Goal: Task Accomplishment & Management: Manage account settings

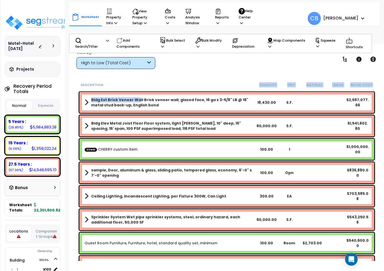
click at [138, 97] on div "Description Quantity Unit Material Labor Initial Cost Bldg Ext Brick Veneer Wal…" at bounding box center [226, 169] width 299 height 181
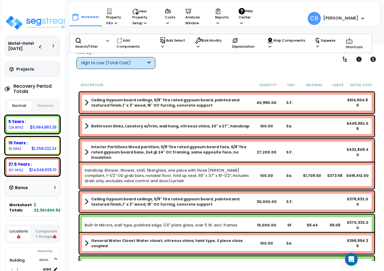
click at [142, 100] on b "Ceiling Gypsum board ceilings, 5/8" fire rated gypsum board, painted and textur…" at bounding box center [173, 102] width 164 height 11
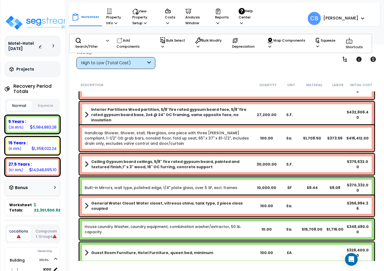
click at [142, 100] on div "Bathroom Sinks, Lavatory w/trim, wall hung, vitreous china, 20" x 27", handicap…" at bounding box center [227, 89] width 298 height 24
click at [145, 113] on b "Interior Partitions Wood partition, 5/8"fire rated gypsum board face, 5/8"fire …" at bounding box center [173, 115] width 164 height 16
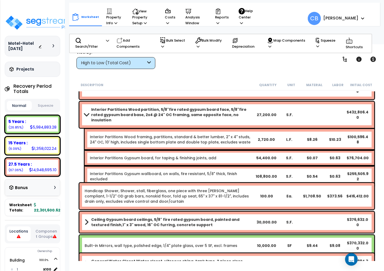
scroll to position [491, 0]
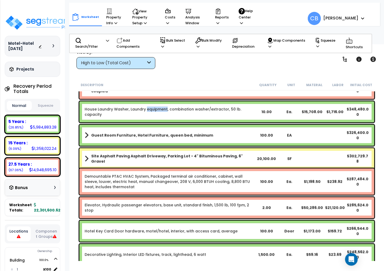
click at [145, 113] on link "House Laundry Washer, Laundry equipment, combination washer/extractor, 50 lb. c…" at bounding box center [170, 112] width 171 height 11
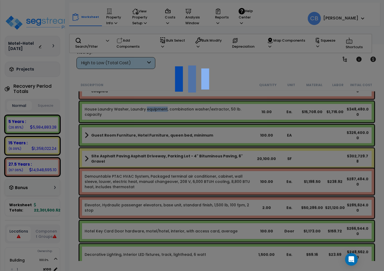
scroll to position [23, 0]
click at [194, 149] on div at bounding box center [192, 135] width 384 height 271
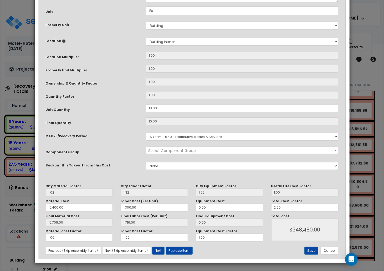
scroll to position [0, 0]
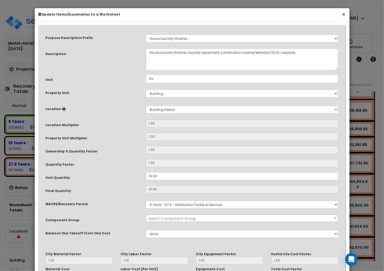
click at [344, 15] on button "×" at bounding box center [344, 15] width 3 height 6
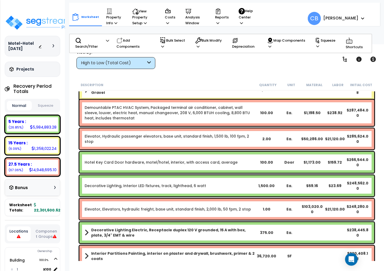
click at [309, 115] on div "$1,198.50" at bounding box center [312, 112] width 23 height 5
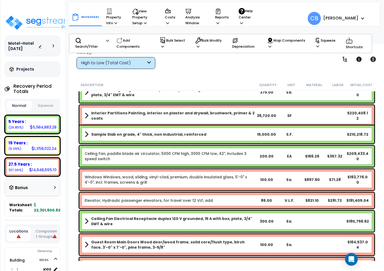
click at [309, 115] on div "Interior Partitions Painting, interior on plaster and drywall, brushwork, prime…" at bounding box center [226, 115] width 295 height 21
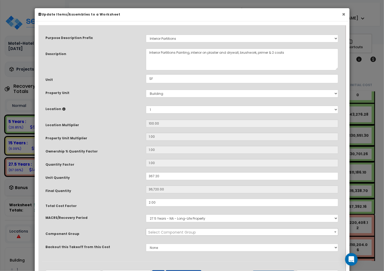
click at [344, 12] on button "×" at bounding box center [344, 15] width 3 height 6
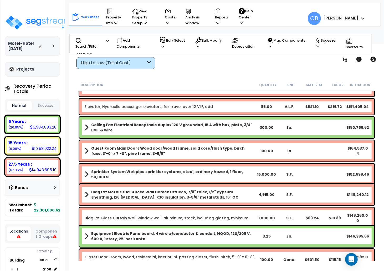
click at [333, 136] on div "Ceiling Fan Electrical Receptacle duplex 120 V grounded, 15 A with box, plate, …" at bounding box center [226, 127] width 295 height 21
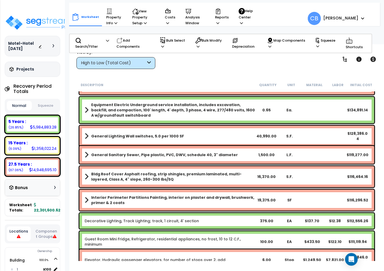
click at [321, 161] on div "General Sanitary Sewer, Pipe plastic, PVC, DWV, schedule 40, 3" diameter 1,500.…" at bounding box center [226, 155] width 295 height 18
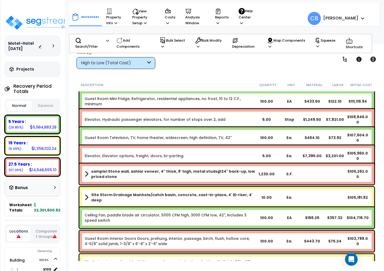
click at [319, 163] on div "samplel Stone wall, ashlar veneer, 4" thick, 8' high, metal studs@24" back-up, …" at bounding box center [226, 173] width 295 height 21
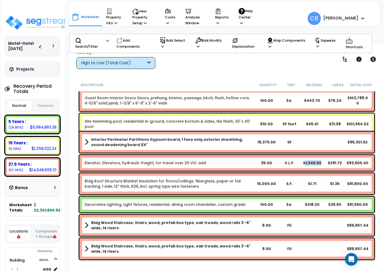
click at [319, 163] on div "$1,045.50" at bounding box center [312, 162] width 23 height 5
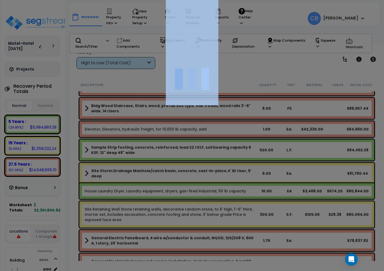
click at [319, 163] on div at bounding box center [192, 135] width 384 height 271
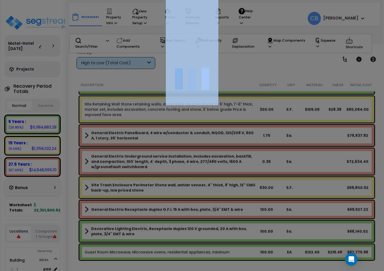
click at [299, 188] on div at bounding box center [192, 135] width 384 height 271
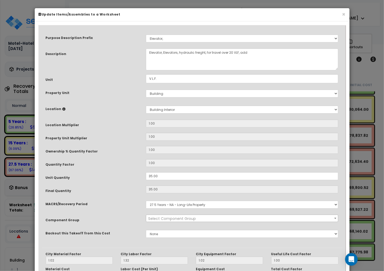
click at [299, 188] on input "35.00" at bounding box center [242, 189] width 193 height 8
click at [345, 12] on button "×" at bounding box center [344, 15] width 3 height 6
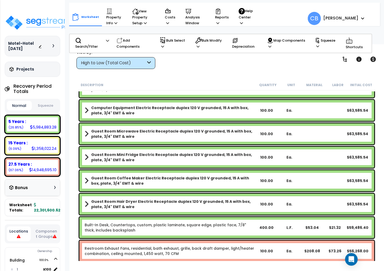
click at [225, 126] on div "Guest Room Microwave Electric Receptacle duplex 120 V grounded, 15 A with box, …" at bounding box center [226, 133] width 295 height 21
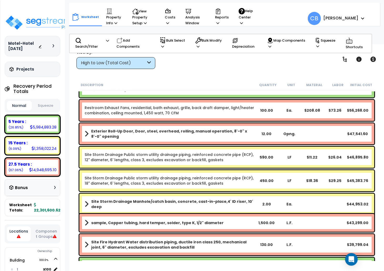
click at [225, 126] on div "Exterior Roll-Up Door, Door, steel, overhead, rolling, manual operation, 8'-0" …" at bounding box center [226, 133] width 295 height 21
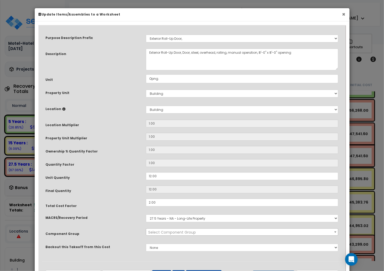
click at [345, 15] on button "×" at bounding box center [344, 15] width 3 height 6
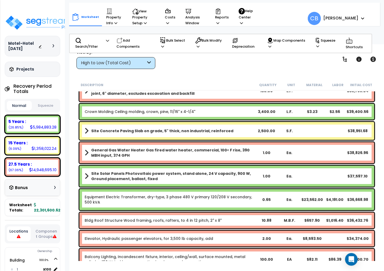
click at [227, 155] on b "General Gas Water Heater Gas fired water heater, commercial, 100< F rise, 390 M…" at bounding box center [173, 152] width 164 height 11
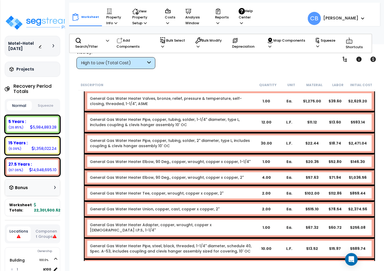
click at [227, 155] on div "General Gas Water Heater Elbow, 90 Deg., copper, wrought, copper x copper, 1-1/…" at bounding box center [230, 162] width 290 height 16
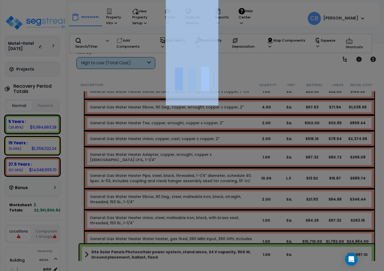
click at [227, 155] on div at bounding box center [192, 135] width 384 height 271
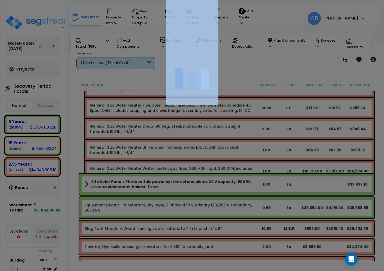
click at [227, 155] on div at bounding box center [192, 135] width 384 height 271
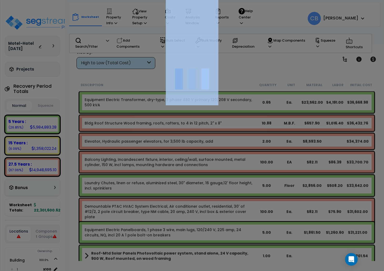
click at [227, 155] on div at bounding box center [192, 135] width 384 height 271
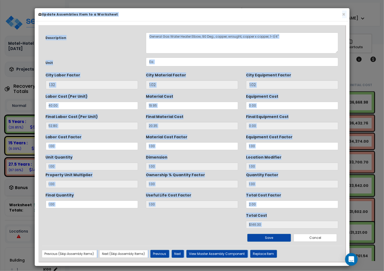
scroll to position [2807, 0]
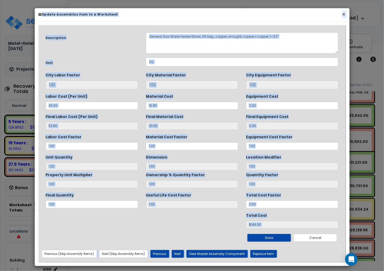
click at [344, 12] on button "×" at bounding box center [344, 15] width 3 height 6
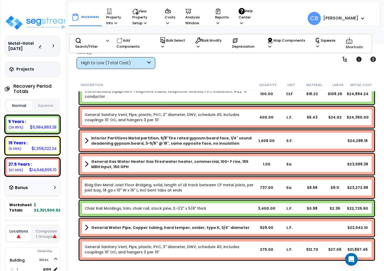
click at [188, 139] on b "Interior Partitions Metal partition, 5/8"fire rated gypsum board face, 1/4" sou…" at bounding box center [173, 140] width 164 height 11
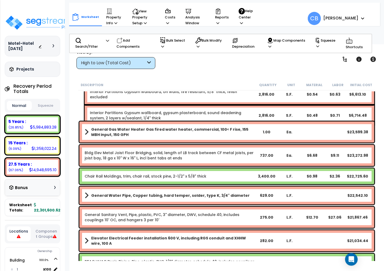
click at [188, 139] on div "General Gas Water Heater Gas fired water heater, commercial, 100< F rise, 155 M…" at bounding box center [226, 131] width 295 height 21
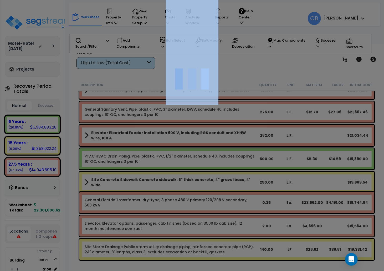
click at [188, 139] on div at bounding box center [192, 135] width 384 height 271
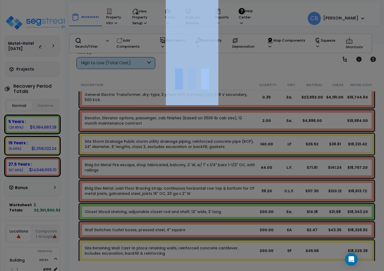
click at [188, 139] on div at bounding box center [192, 135] width 384 height 271
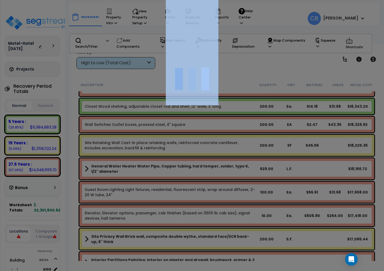
click at [188, 139] on div at bounding box center [192, 135] width 384 height 271
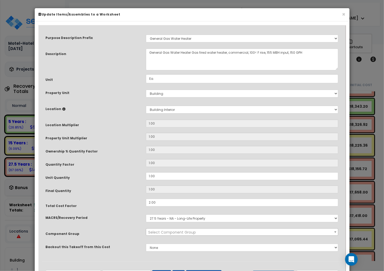
scroll to position [3614, 0]
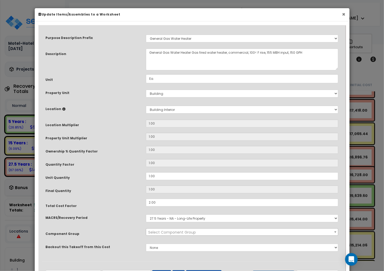
click at [344, 14] on button "×" at bounding box center [344, 15] width 3 height 6
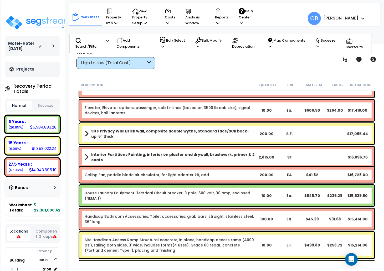
scroll to position [3684, 0]
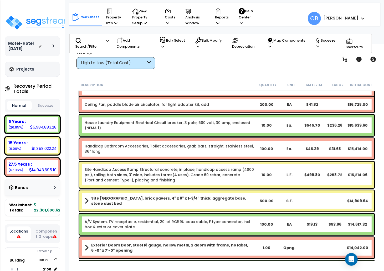
click at [162, 147] on link "Handicap Bathroom Accessories, Toilet accessories, grab bars, straight, stainle…" at bounding box center [170, 148] width 171 height 11
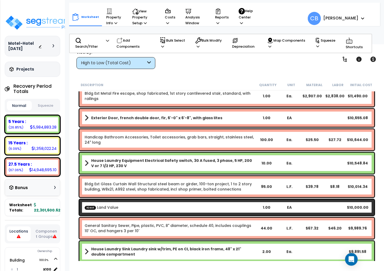
click at [162, 147] on div "Handicap Bathroom Accessories, Toilet accessories, grab bars, straight, stainle…" at bounding box center [226, 139] width 295 height 21
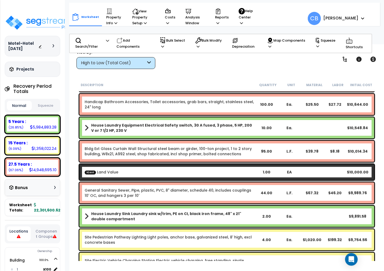
click at [162, 147] on link "Bldg Ext Glass Curtain Wall Structural steel beam or girder, 100-ton project, 1…" at bounding box center [170, 151] width 171 height 11
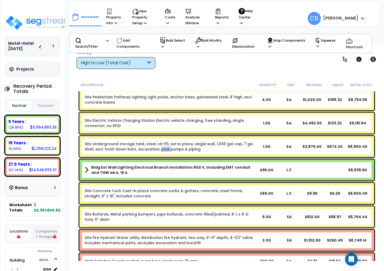
click at [162, 147] on link "Site Underground storage tank, steel, sti-P3, set in place, single wall, 1,000 …" at bounding box center [170, 146] width 171 height 11
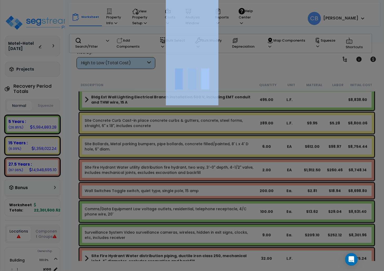
click at [162, 147] on div at bounding box center [192, 135] width 384 height 271
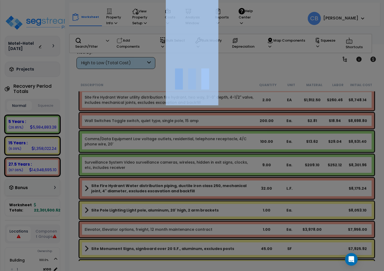
click at [162, 147] on div at bounding box center [192, 135] width 384 height 271
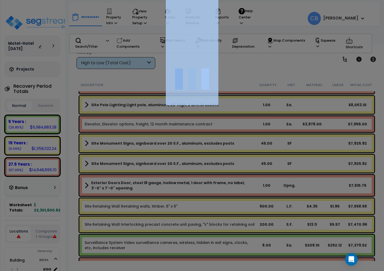
click at [162, 147] on div at bounding box center [192, 135] width 384 height 271
click at [126, 177] on div at bounding box center [192, 135] width 384 height 271
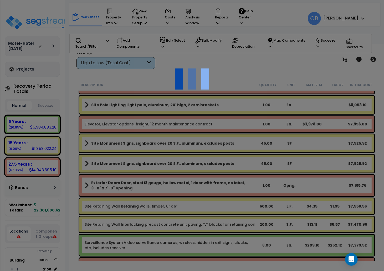
click at [151, 21] on div "We are Building your Property. So please grab a coffee and let us do the heavy …" at bounding box center [192, 10] width 384 height 21
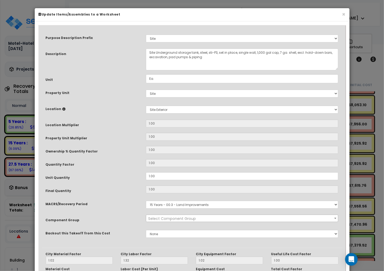
scroll to position [0, 0]
click at [153, 138] on input "1.00" at bounding box center [242, 137] width 193 height 8
click at [343, 15] on button "×" at bounding box center [344, 15] width 3 height 6
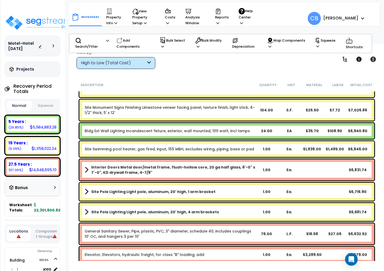
click at [190, 154] on div "Site Swimming pool heater, gas fired, input, 155 MBH, excludes wiring, piping, …" at bounding box center [226, 149] width 295 height 16
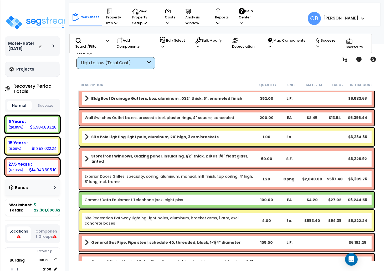
click at [190, 154] on b "Storefront Windows, Glazing panel, insulating, 1/2" thick, 2 lites 1/8" float g…" at bounding box center [173, 158] width 164 height 11
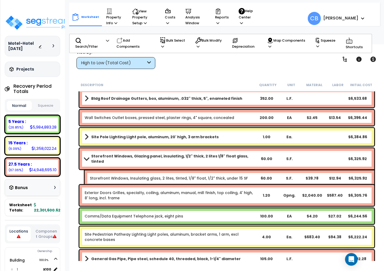
scroll to position [4912, 0]
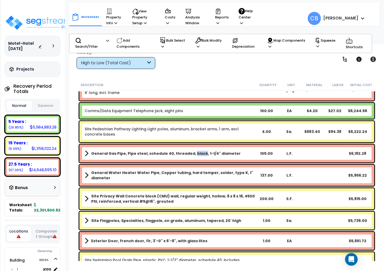
click at [190, 154] on b "General Gas Pipe, Pipe steel, schedule 40, threaded, black, 1-1/4" diameter" at bounding box center [166, 153] width 150 height 5
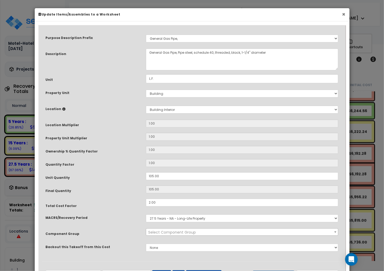
click at [343, 16] on button "×" at bounding box center [344, 15] width 3 height 6
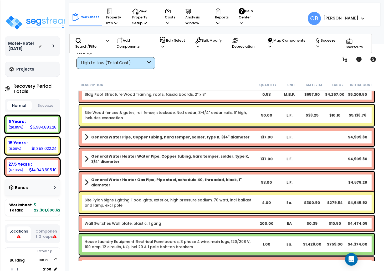
scroll to position [5263, 0]
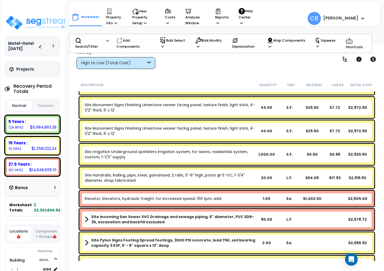
click at [218, 120] on div "Site Monument Signs Finishing Limestone veneer facing panel, texture finish, li…" at bounding box center [226, 130] width 295 height 21
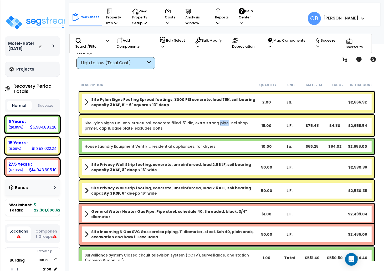
click at [218, 120] on link "Site Pylon Signs Column, structural, concrete filled, 5" dia, extra strong pipe…" at bounding box center [170, 125] width 171 height 11
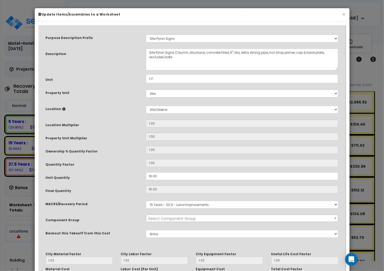
click at [347, 14] on div "× Update Items/Assemblies to a Worksheet" at bounding box center [192, 14] width 315 height 13
click at [345, 14] on button "×" at bounding box center [344, 15] width 3 height 6
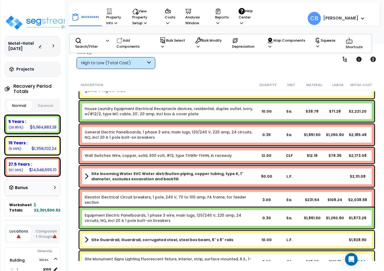
click at [207, 138] on link "General Electric Panelboards, 1 phase 3 wire, main lugs, 120/240 V, 225 amp, 24…" at bounding box center [170, 134] width 171 height 11
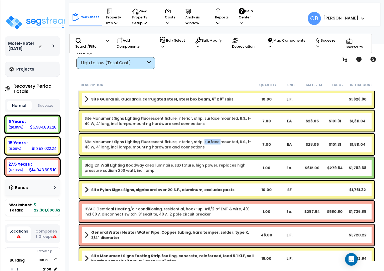
click at [207, 138] on div "Site Monument Signs Lighting Fluorescent fixture, interior, strip, surface moun…" at bounding box center [226, 144] width 295 height 21
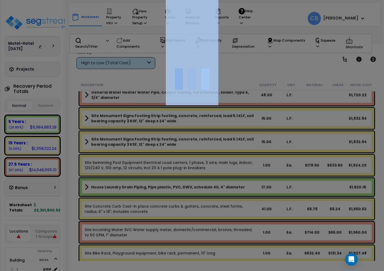
click at [207, 138] on div at bounding box center [192, 135] width 384 height 271
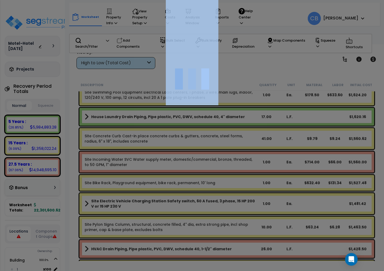
click at [207, 138] on div at bounding box center [192, 135] width 384 height 271
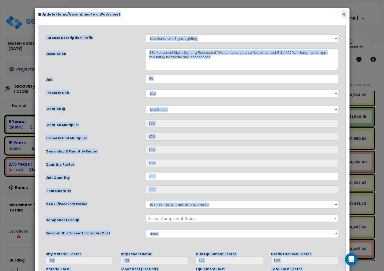
click at [343, 13] on button "×" at bounding box center [344, 15] width 3 height 6
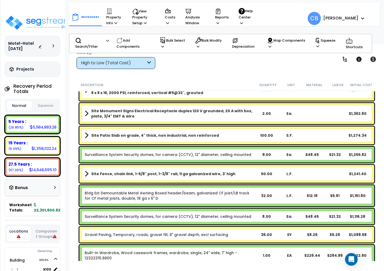
drag, startPoint x: 217, startPoint y: 139, endPoint x: 183, endPoint y: 143, distance: 34.5
click at [210, 142] on div "Site Patio Slab on grade, 4" thick, non industrial, non reinforced 100.00 S.F. …" at bounding box center [226, 135] width 295 height 18
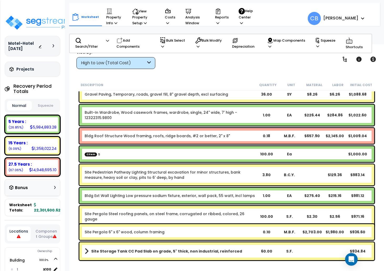
click at [183, 143] on div "Bldg Roof Structure Wood framing, roofs, ridge boards, #2 or better, 2" x 8" 0.…" at bounding box center [227, 136] width 298 height 18
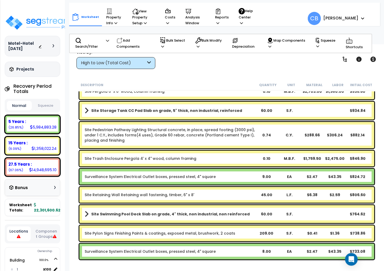
click at [183, 143] on div "Site Pedestrian Pathway Lighting Structural concrete, in place, spread footing …" at bounding box center [226, 135] width 295 height 26
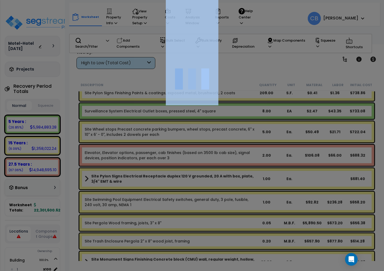
click at [183, 143] on div at bounding box center [192, 135] width 384 height 271
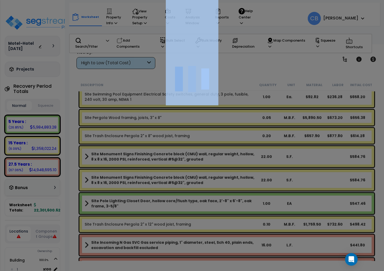
click at [183, 143] on div at bounding box center [192, 135] width 384 height 271
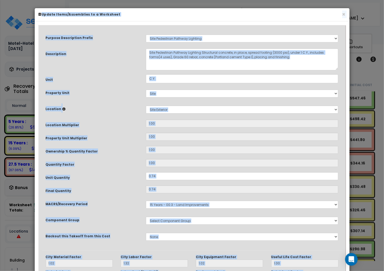
click at [183, 143] on div "Purpose Description Prefix Select A New Purpose Descrip A/V System A/V System E…" at bounding box center [192, 139] width 301 height 222
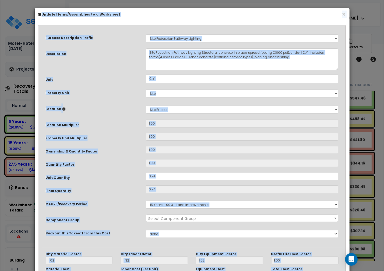
scroll to position [23, 0]
click at [183, 143] on div "Purpose Description Prefix Select A New Purpose Descrip A/V System A/V System E…" at bounding box center [192, 137] width 301 height 219
click at [343, 15] on button "×" at bounding box center [344, 15] width 3 height 6
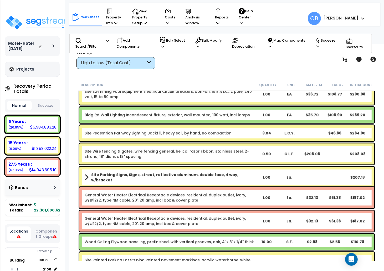
scroll to position [7699, 0]
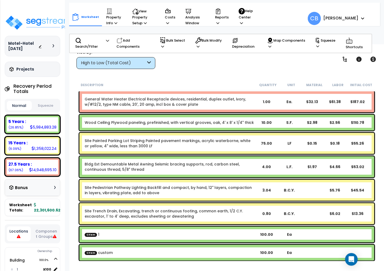
click at [219, 149] on div "Site Painted Parking Lot Striping Painted pavement markings, acrylic waterborne…" at bounding box center [226, 143] width 295 height 21
click at [202, 163] on link "Bldg Ext Demountable Metal Awning Seismic bracing supports, rod, carbon steel, …" at bounding box center [170, 166] width 171 height 11
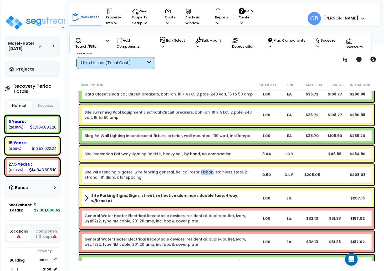
click at [202, 163] on div "Site Wire fencing & gates, wire fencing general, helical razor ribbon, stainles…" at bounding box center [227, 175] width 298 height 24
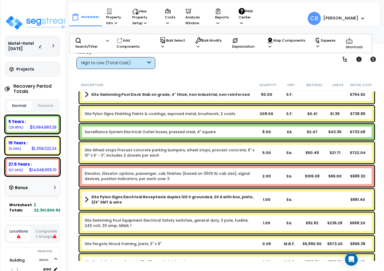
click at [202, 163] on div "Site Wheel stops Precast concrete parking bumpers, wheel stops, precast concret…" at bounding box center [227, 153] width 298 height 24
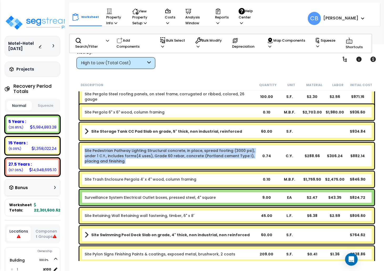
click at [202, 163] on link "Site Pedestrian Pathway Lighting Structural concrete, in place, spread footing …" at bounding box center [170, 156] width 171 height 16
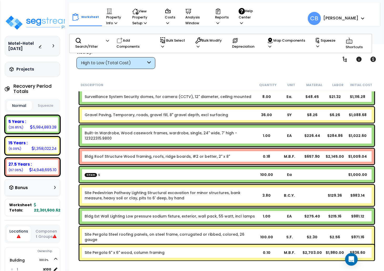
click at [202, 163] on div "Bldg Roof Structure Wood framing, roofs, ridge boards, #2 or better, 2" x 8" 0.…" at bounding box center [226, 156] width 295 height 16
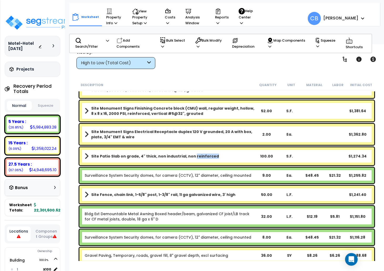
click at [202, 163] on div "Site Patio Slab on grade, 4" thick, non industrial, non reinforced 100.00 S.F. …" at bounding box center [226, 156] width 295 height 18
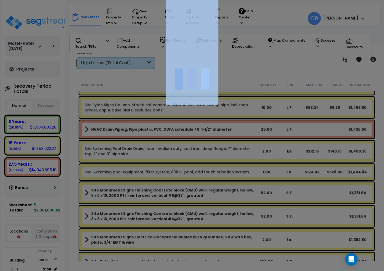
click at [202, 163] on div at bounding box center [192, 135] width 384 height 271
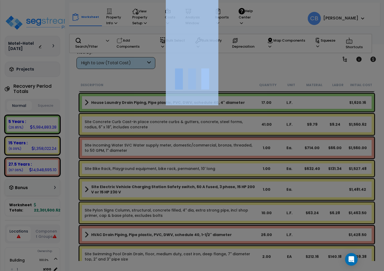
click at [202, 163] on div at bounding box center [192, 135] width 384 height 271
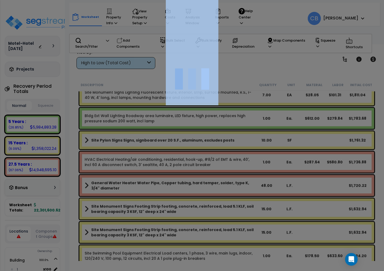
click at [202, 163] on div at bounding box center [192, 135] width 384 height 271
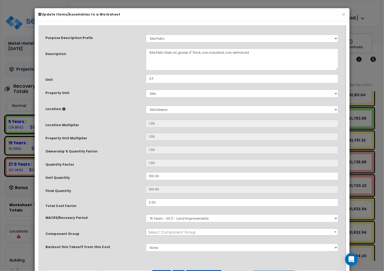
scroll to position [6295, 0]
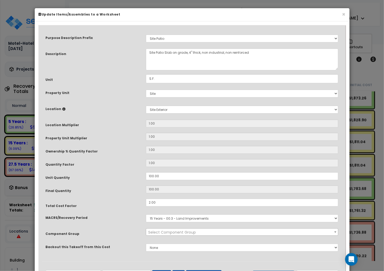
click at [202, 163] on input "1.00" at bounding box center [242, 163] width 193 height 8
click at [344, 14] on button "×" at bounding box center [344, 15] width 3 height 6
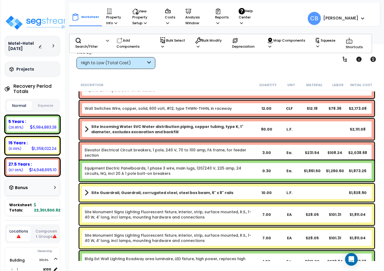
scroll to position [5874, 0]
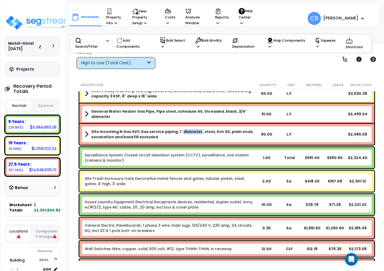
drag, startPoint x: 191, startPoint y: 130, endPoint x: 198, endPoint y: 132, distance: 8.2
click at [198, 132] on b "Site Incoming N Gas SVC Gas service piping, 1" diameter, steel, Sch 40, plain e…" at bounding box center [173, 134] width 164 height 11
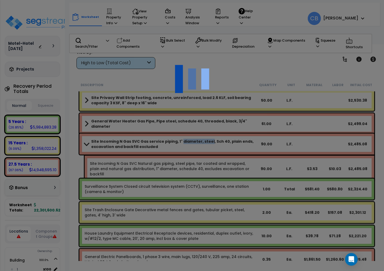
drag, startPoint x: 267, startPoint y: 140, endPoint x: 218, endPoint y: 138, distance: 48.5
click at [267, 141] on div at bounding box center [192, 135] width 384 height 271
click at [218, 138] on div at bounding box center [192, 135] width 384 height 271
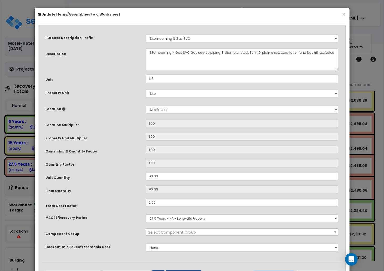
click at [268, 137] on input "1.00" at bounding box center [242, 137] width 193 height 8
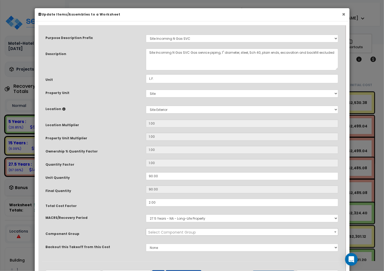
click at [343, 12] on button "×" at bounding box center [344, 15] width 3 height 6
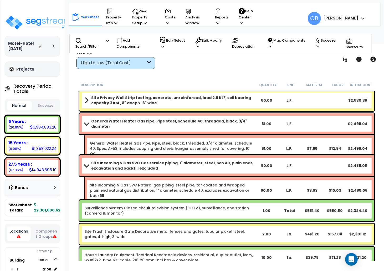
click at [180, 135] on div "General Water Heater Gas Pipe, Pipe, steel, black, threaded, 3/4" diameter, sch…" at bounding box center [230, 148] width 290 height 26
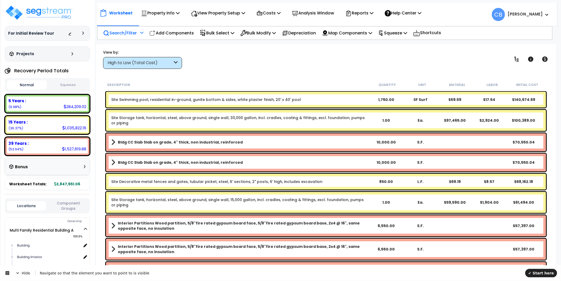
click at [128, 32] on p "Search/Filter" at bounding box center [120, 32] width 34 height 7
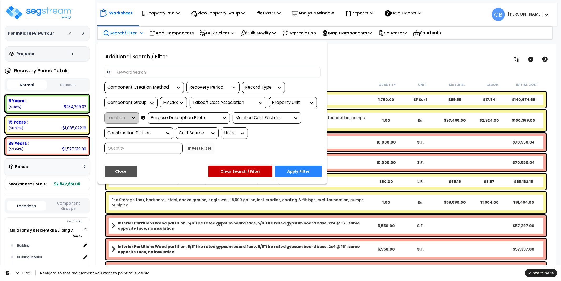
click at [223, 89] on div "Recovery Period" at bounding box center [208, 87] width 39 height 6
drag, startPoint x: 541, startPoint y: 275, endPoint x: 474, endPoint y: 488, distance: 222.5
click at [541, 275] on span "✔ Start here" at bounding box center [542, 273] width 26 height 4
click at [229, 89] on div at bounding box center [233, 87] width 8 height 5
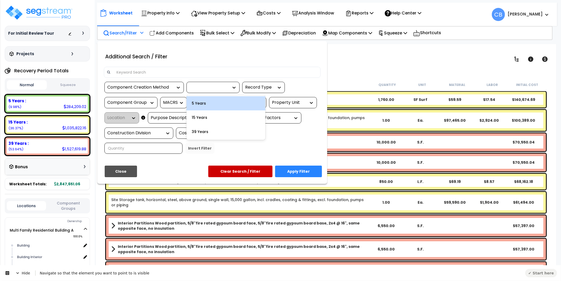
click at [239, 98] on div "5 Years" at bounding box center [226, 103] width 79 height 14
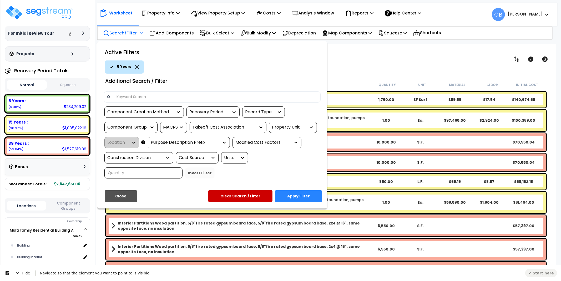
click at [135, 66] on icon at bounding box center [137, 67] width 4 height 4
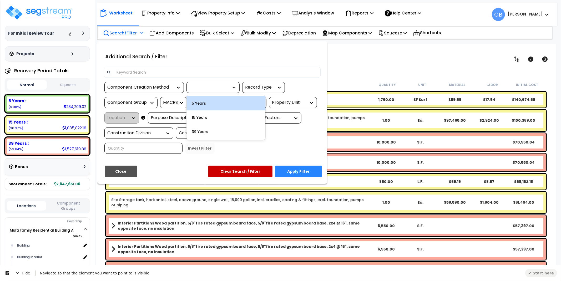
click at [231, 88] on div at bounding box center [233, 87] width 8 height 5
click at [525, 274] on div "Navigate so that the element you want to point to is visible" at bounding box center [281, 273] width 490 height 5
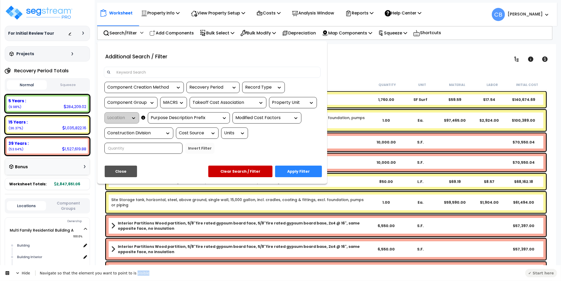
click at [525, 274] on div "Navigate so that the element you want to point to is visible" at bounding box center [281, 273] width 490 height 5
click at [16, 273] on icon at bounding box center [18, 273] width 4 height 4
click at [11, 277] on icon at bounding box center [10, 278] width 4 height 4
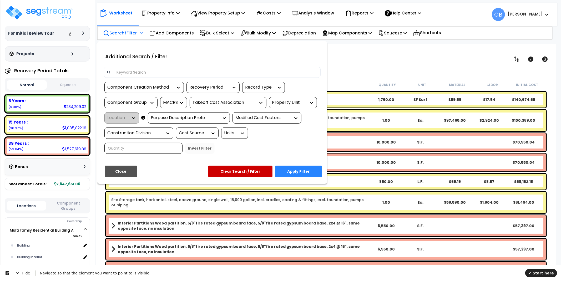
click at [235, 90] on icon at bounding box center [234, 87] width 5 height 5
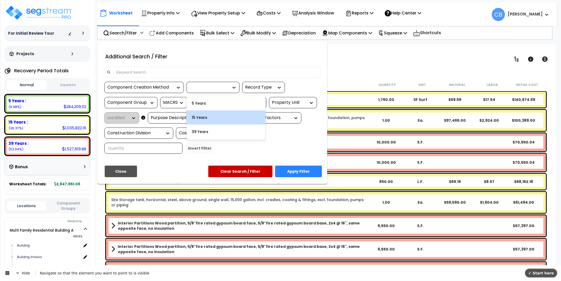
click at [549, 274] on span "✔ Start here" at bounding box center [542, 273] width 26 height 4
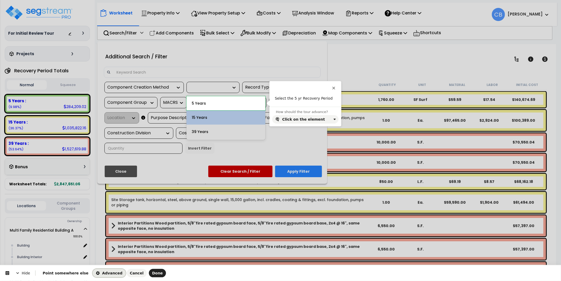
click at [96, 274] on span "Advanced" at bounding box center [109, 273] width 27 height 4
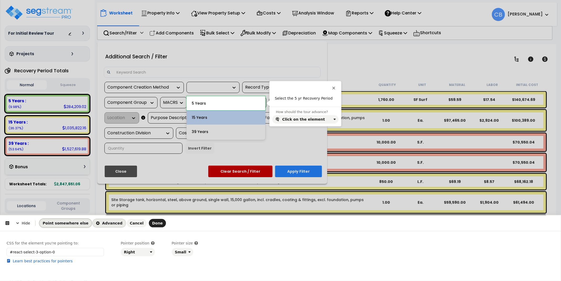
click at [72, 221] on span "Point somewhere else" at bounding box center [66, 223] width 46 height 4
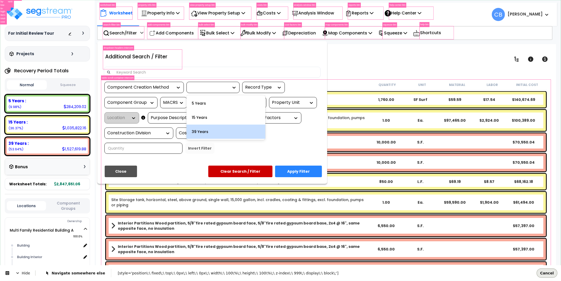
click at [555, 276] on button "Cancel" at bounding box center [547, 273] width 20 height 8
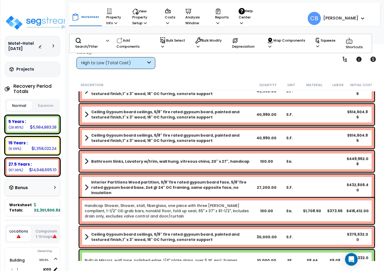
scroll to position [35, 0]
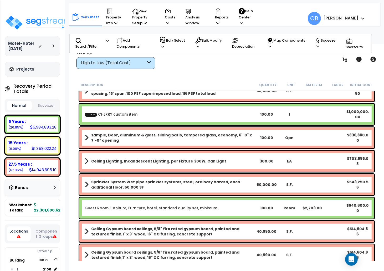
click at [207, 150] on div "Ceiling Lighting, Incandescent Lighting, per Fixture 300W, Can Light 300.00 EA …" at bounding box center [227, 161] width 298 height 24
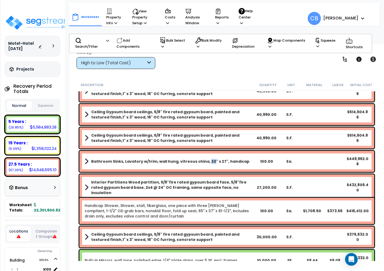
click at [207, 150] on div "Bathroom Sinks, Lavatory w/trim, wall hung, vitreous china, 20" x 27", handicap…" at bounding box center [227, 161] width 298 height 24
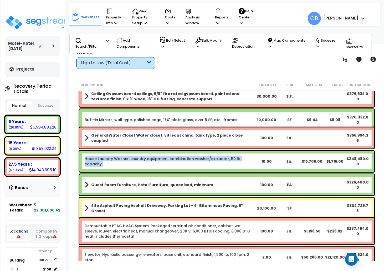
click at [207, 150] on div "House Laundry Washer, Laundry equipment, combination washer/extractor, 50 lb. c…" at bounding box center [227, 161] width 298 height 24
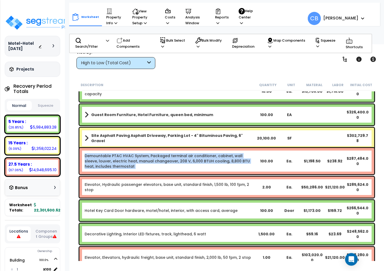
click at [207, 150] on div "Demountable PTAC HVAC System, Packaged terminal air conditioner, cabinet, wall …" at bounding box center [226, 161] width 295 height 26
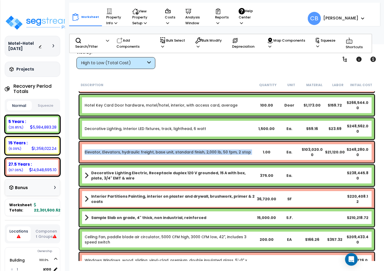
click at [207, 150] on link "Elevator, Elevators, hydraulic freight, base unit, standard finish, 2,000 lb, 5…" at bounding box center [168, 151] width 167 height 5
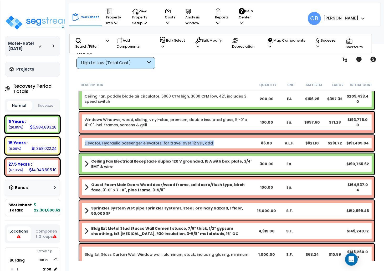
click at [207, 150] on div "Elevator, Hydraulic passenger elevators, for travel over 12 VLF, add 86.00 V.L.…" at bounding box center [226, 143] width 295 height 16
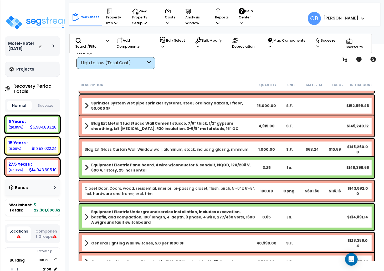
click at [207, 150] on div "Bldg Ext Glass Curtain Wall Window wall, aluminum, stock, including glazing, mi…" at bounding box center [226, 149] width 295 height 21
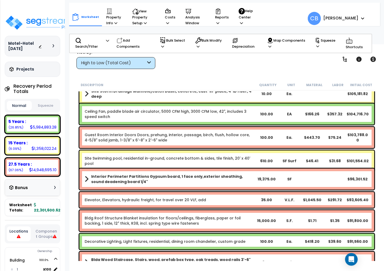
click at [207, 148] on div "Guest Room Interior Doors Doors, prehung, interior, passage, birch, flush, holl…" at bounding box center [227, 138] width 298 height 24
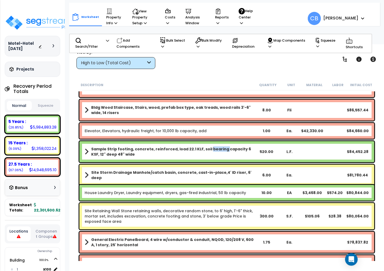
click at [207, 148] on b "Sample Strip footing, concrete, reinforced, load 22.1 KLF, soil bearing capacit…" at bounding box center [173, 151] width 164 height 11
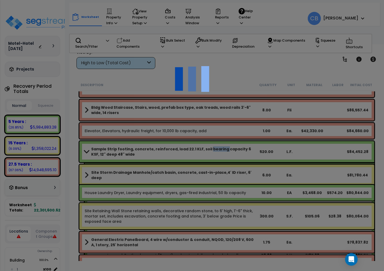
scroll to position [1298, 0]
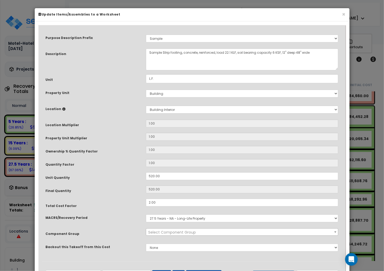
click at [341, 13] on h6 "Update Items/Assemblies to a Worksheet" at bounding box center [192, 14] width 307 height 4
click at [343, 16] on button "×" at bounding box center [344, 15] width 3 height 6
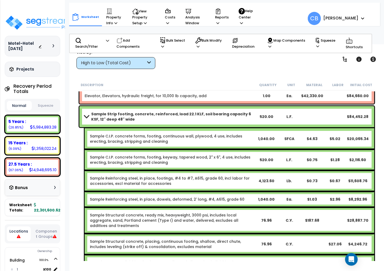
click at [264, 170] on div "Sample Reinforcing steel, in place, footings, #4 to #7, A615, grade 60, incl la…" at bounding box center [230, 180] width 290 height 21
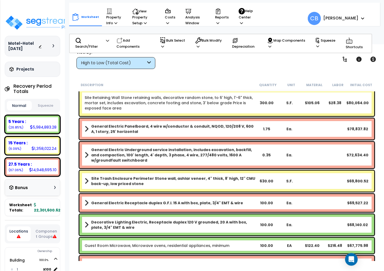
click at [261, 169] on div "Site Trash Enclosure Perimeter Stone wall, ashlar veneer, 4" thick, 8' high, 12…" at bounding box center [227, 181] width 298 height 24
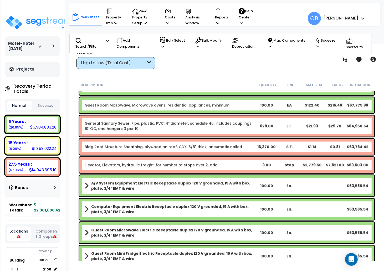
click at [261, 169] on div "Elevator, Elevators, hydraulic freight, for number of stops over 2, add 3.00 St…" at bounding box center [226, 165] width 295 height 16
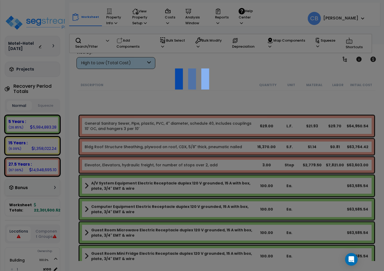
scroll to position [1860, 0]
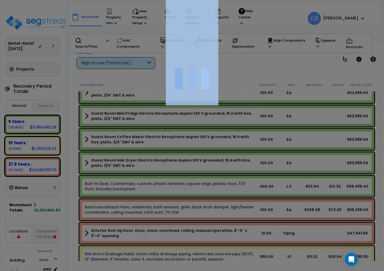
click at [261, 169] on div at bounding box center [192, 135] width 384 height 271
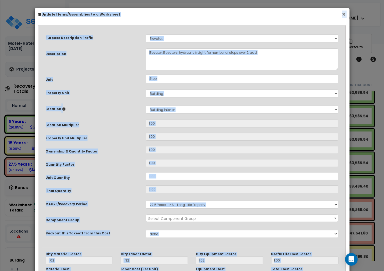
click at [344, 12] on button "×" at bounding box center [344, 15] width 3 height 6
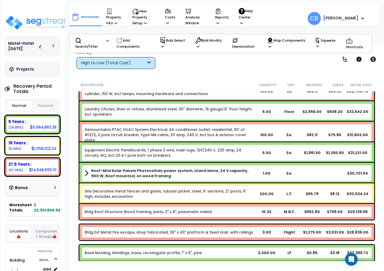
click at [262, 125] on div "Demountable PTAC HVAC System Electrical, Air conditioner outlet, residential, 3…" at bounding box center [226, 135] width 295 height 26
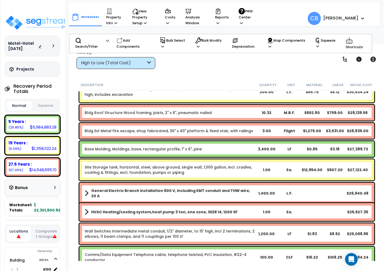
click at [262, 125] on div "Bldg Ext Metal Fire escape, shop fabricated, 36" x 40" platform & fixed stair, …" at bounding box center [226, 131] width 295 height 16
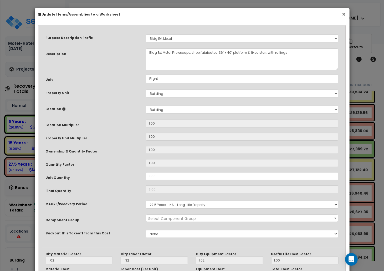
click at [343, 14] on button "×" at bounding box center [344, 15] width 3 height 6
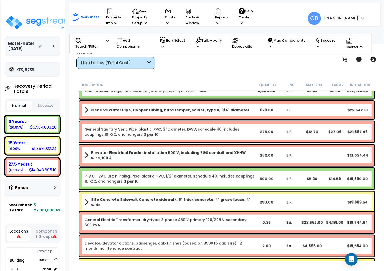
click at [217, 142] on div "General Sanitary Vent, Pipe, plastic, PVC, 3" diameter, DWV, schedule 40, inclu…" at bounding box center [227, 132] width 298 height 24
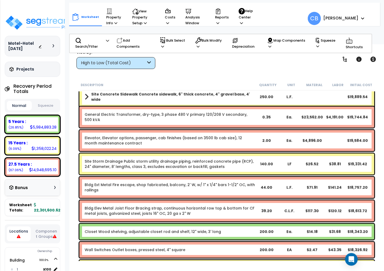
click at [217, 143] on link "Elevator, Elevator options, passenger, cab finishes (based on 3500 lb cab size)…" at bounding box center [170, 140] width 171 height 11
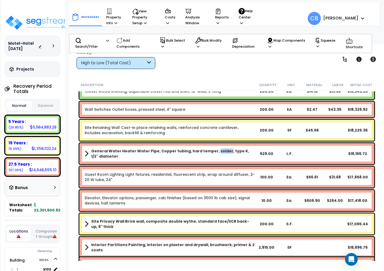
click at [217, 143] on div "General Water Heater Water Pipe, Copper tubing, hard temper, solder, type K, 1/…" at bounding box center [226, 153] width 295 height 21
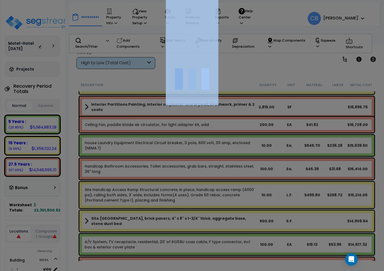
click at [217, 143] on div at bounding box center [192, 135] width 384 height 271
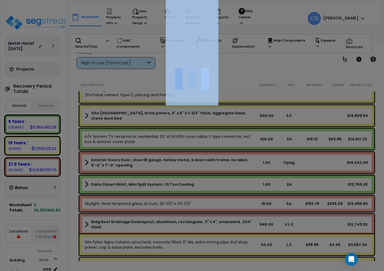
click at [217, 143] on div at bounding box center [192, 135] width 384 height 271
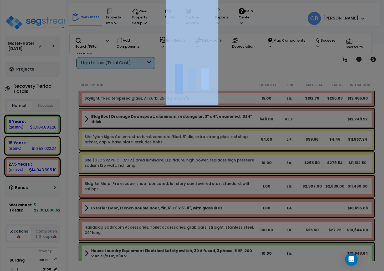
click at [217, 143] on div at bounding box center [192, 135] width 384 height 271
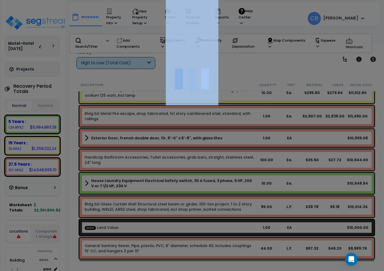
click at [217, 143] on div at bounding box center [192, 135] width 384 height 271
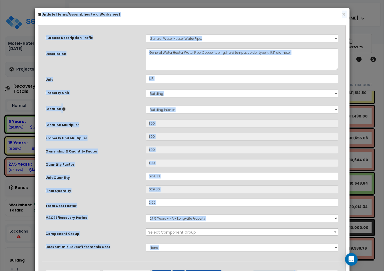
scroll to position [25, 0]
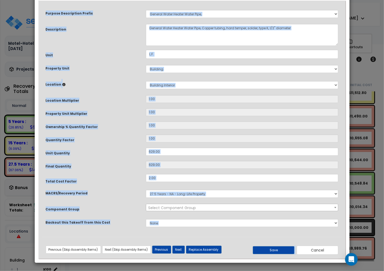
click at [217, 143] on div "Quantity Factor 1.00" at bounding box center [192, 138] width 301 height 9
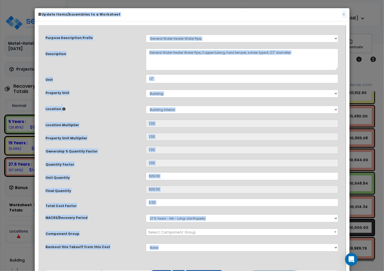
click at [347, 15] on div "× Update Items/Assemblies to a Worksheet" at bounding box center [192, 14] width 315 height 13
click at [343, 15] on button "×" at bounding box center [344, 15] width 3 height 6
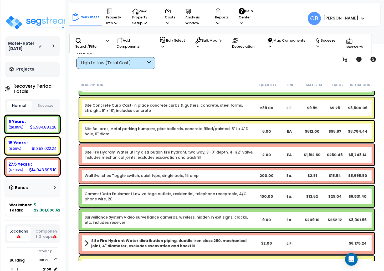
click at [232, 127] on link "Site Bollards, Metal parking bumpers, pipe bollards, concrete filled/painted, 8…" at bounding box center [170, 131] width 171 height 11
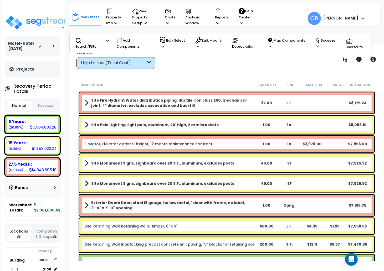
click at [232, 127] on link "Site Pole Lighting Light pole, aluminum, 20' high, 2 arm brackets" at bounding box center [170, 124] width 171 height 7
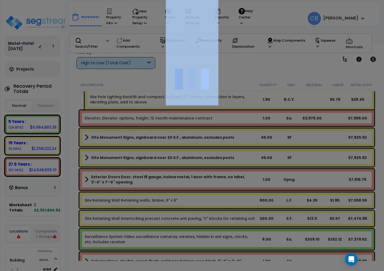
click at [232, 127] on div at bounding box center [192, 135] width 384 height 271
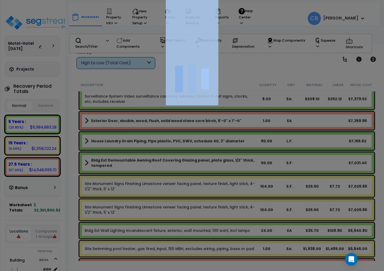
click at [232, 127] on div at bounding box center [192, 135] width 384 height 271
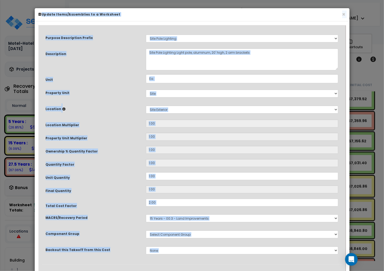
click at [232, 127] on input "1.00" at bounding box center [242, 123] width 193 height 8
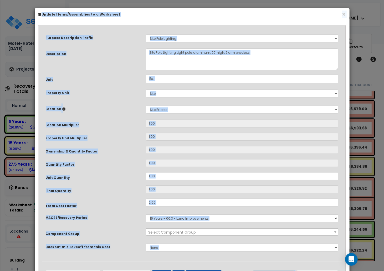
scroll to position [23, 0]
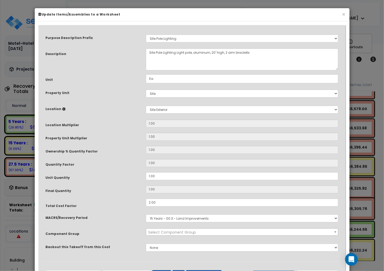
click at [232, 127] on input "1.00" at bounding box center [242, 123] width 193 height 8
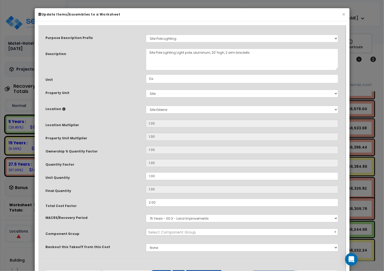
click at [232, 127] on input "1.00" at bounding box center [242, 123] width 193 height 8
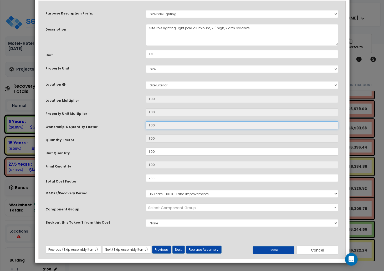
click at [232, 127] on input "1.00" at bounding box center [242, 125] width 193 height 8
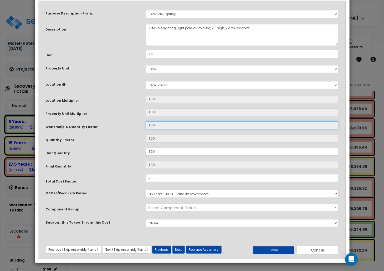
click at [232, 127] on input "1.00" at bounding box center [242, 125] width 193 height 8
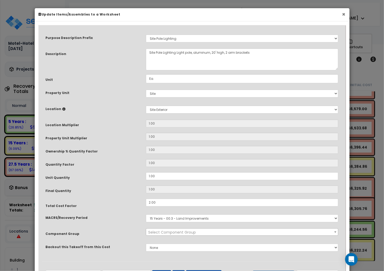
click at [343, 14] on button "×" at bounding box center [344, 15] width 3 height 6
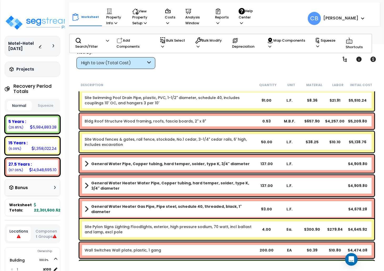
click at [215, 171] on div "General Water Pipe, Copper tubing, hard temper, solder, type K, 3/4" diameter 1…" at bounding box center [226, 164] width 295 height 18
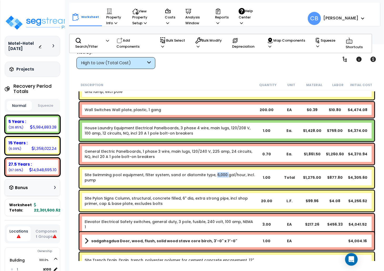
drag, startPoint x: 215, startPoint y: 171, endPoint x: 211, endPoint y: 160, distance: 11.8
click at [213, 167] on div "Site Swimming pool equipment, filter system, sand or diatomite type, 6,000 gal/…" at bounding box center [226, 177] width 295 height 21
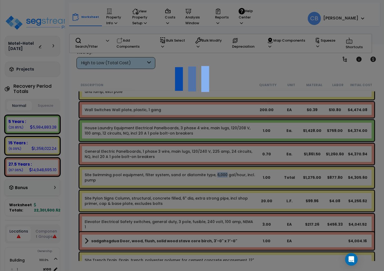
scroll to position [0, 0]
click at [211, 160] on div at bounding box center [192, 135] width 384 height 271
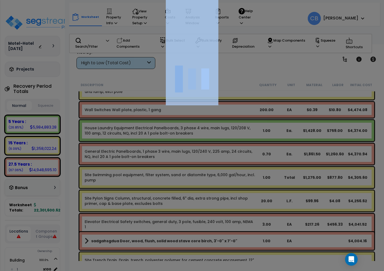
click at [211, 160] on div at bounding box center [192, 135] width 384 height 271
click at [211, 157] on div at bounding box center [192, 135] width 384 height 271
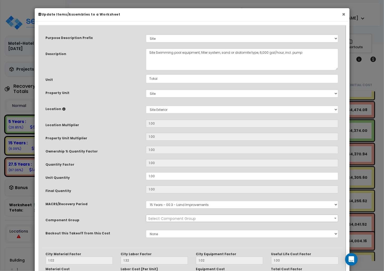
click at [343, 15] on button "×" at bounding box center [344, 15] width 3 height 6
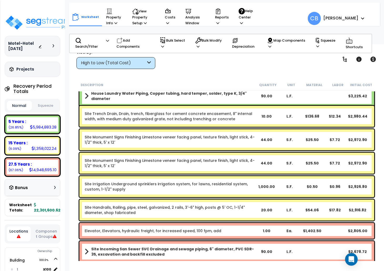
click at [221, 163] on link "Site Monument Signs Finishing Limestone veneer facing panel, texture finish, li…" at bounding box center [170, 163] width 171 height 11
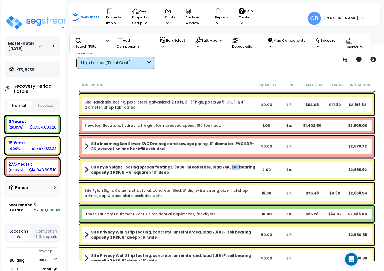
click at [221, 163] on div "Site Pylon Signs Footing Spread footings, 3000 PSI concrete, load 75K, soil bea…" at bounding box center [226, 169] width 295 height 21
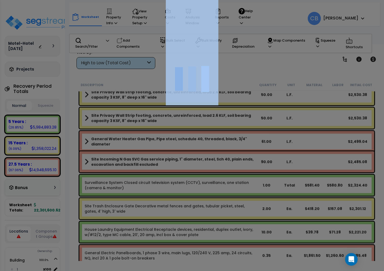
click at [221, 163] on div at bounding box center [192, 135] width 384 height 271
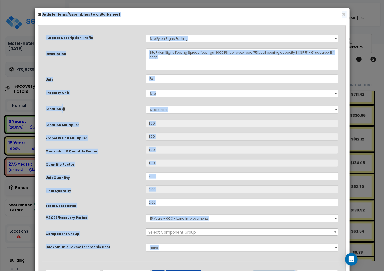
click at [13, 11] on div "× Update Items/Assemblies to a Worksheet Purpose Description Prefix Select A Ne…" at bounding box center [192, 135] width 384 height 271
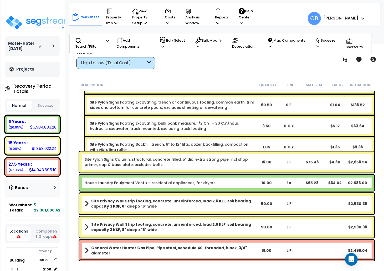
scroll to position [5404, 0]
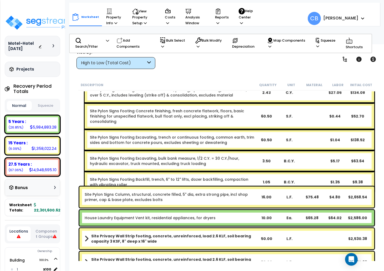
click at [214, 141] on div "Site Pylon Signs Footing Excavating, trench or continuous footing, common earth…" at bounding box center [230, 139] width 290 height 21
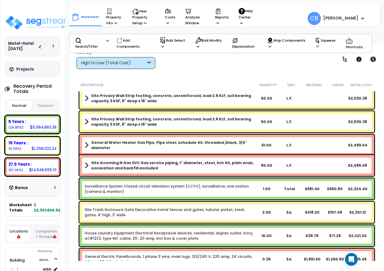
click at [214, 141] on b "General Water Heater Gas Pipe, Pipe steel, schedule 40, threaded, black, 3/4" d…" at bounding box center [173, 145] width 164 height 11
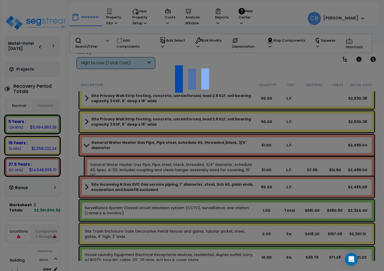
scroll to position [23, 0]
drag, startPoint x: 207, startPoint y: 108, endPoint x: 207, endPoint y: 114, distance: 6.3
click at [207, 114] on div at bounding box center [192, 135] width 384 height 271
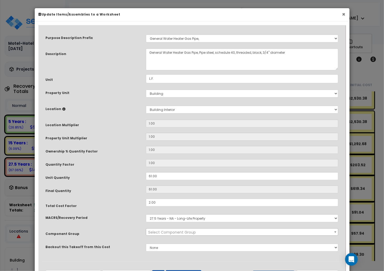
click at [344, 15] on button "×" at bounding box center [344, 15] width 3 height 6
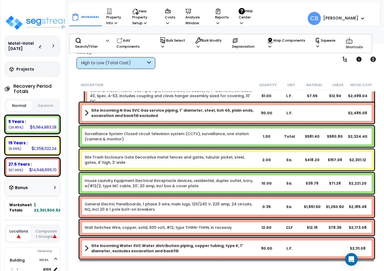
click at [209, 134] on link "Surveillance System Closed circuit television system (CCTV), surveillance, one …" at bounding box center [170, 136] width 171 height 11
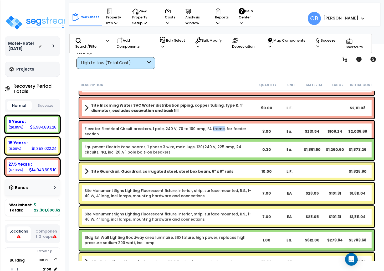
click at [209, 134] on div "Elevator Electrical Circuit breakers, 1 pole, 240 V, 70 to 100 amp, FA frame, f…" at bounding box center [226, 131] width 295 height 21
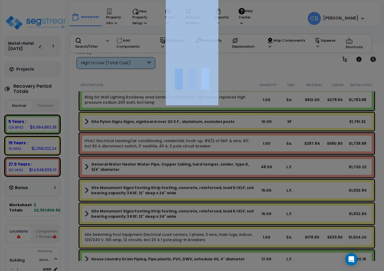
click at [209, 134] on div at bounding box center [192, 135] width 384 height 271
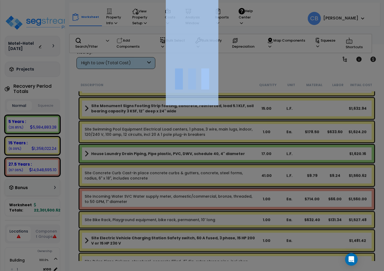
click at [209, 134] on div at bounding box center [192, 135] width 384 height 271
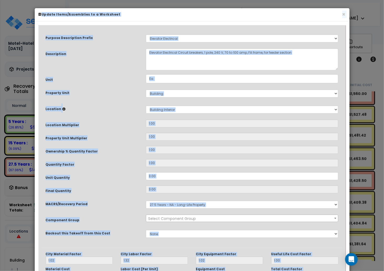
click at [209, 44] on div "We are Building your Property. So please grab a coffee and let us do the heavy …" at bounding box center [192, 33] width 384 height 21
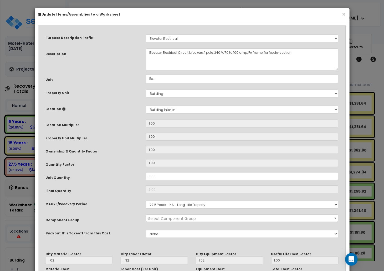
click at [209, 134] on input "1.00" at bounding box center [242, 137] width 193 height 8
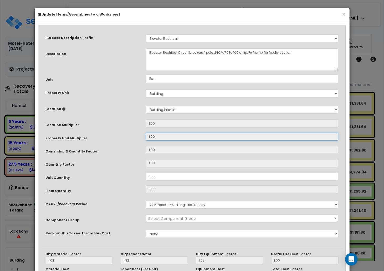
click at [209, 134] on input "1.00" at bounding box center [242, 137] width 193 height 8
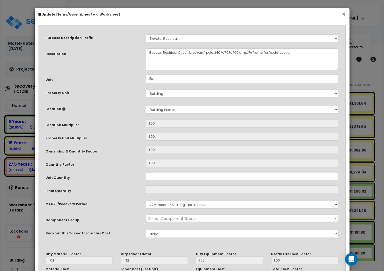
click at [343, 16] on button "×" at bounding box center [344, 15] width 3 height 6
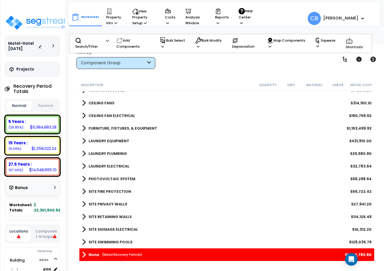
scroll to position [895, 0]
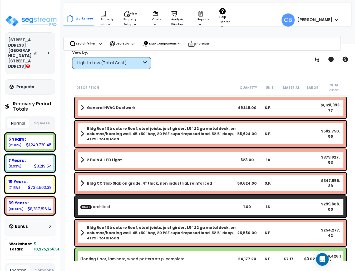
drag, startPoint x: 106, startPoint y: 61, endPoint x: 107, endPoint y: 66, distance: 4.3
click at [105, 61] on div "High to Low (Total Cost)" at bounding box center [109, 63] width 65 height 6
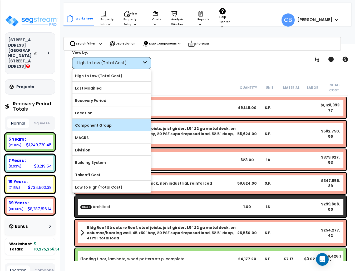
click at [102, 124] on label "Component Group" at bounding box center [111, 125] width 78 height 8
click at [111, 129] on label "Component Group" at bounding box center [111, 125] width 78 height 8
click at [0, 0] on input "Component Group" at bounding box center [0, 0] width 0 height 0
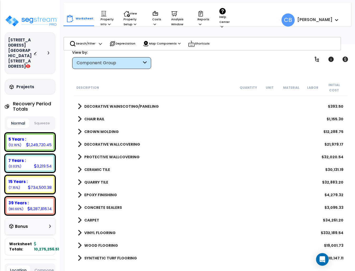
scroll to position [596, 0]
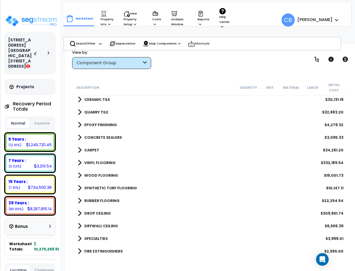
click at [89, 223] on b "DRYWALL CEILING" at bounding box center [101, 225] width 34 height 5
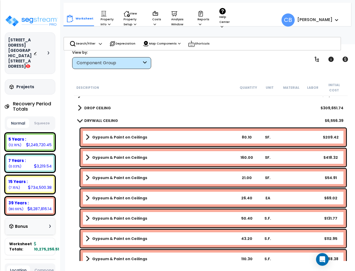
scroll to position [632, 0]
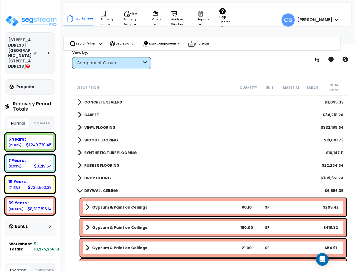
click at [91, 188] on b "DRYWALL CEILING" at bounding box center [101, 190] width 34 height 5
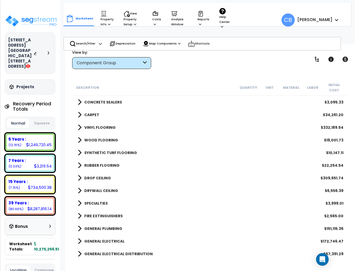
click at [92, 175] on b "DROP CEILING" at bounding box center [97, 177] width 27 height 5
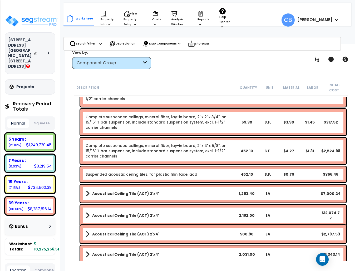
scroll to position [667, 0]
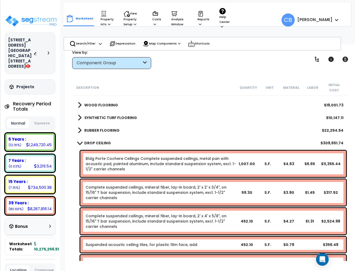
click at [94, 140] on b "DROP CEILING" at bounding box center [97, 142] width 27 height 5
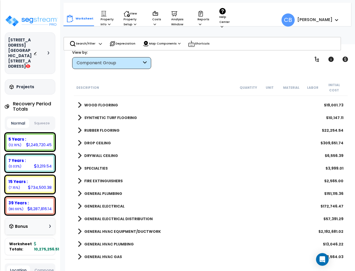
click at [94, 140] on b "DROP CEILING" at bounding box center [97, 142] width 27 height 5
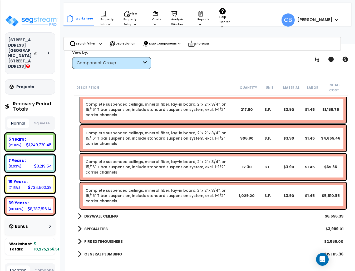
scroll to position [1860, 0]
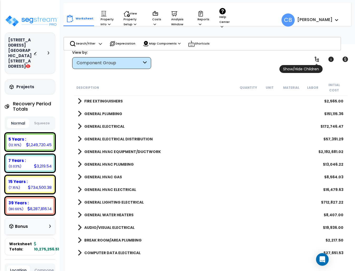
click at [318, 60] on icon at bounding box center [316, 59] width 4 height 5
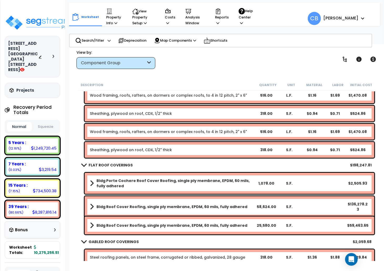
scroll to position [1166, 0]
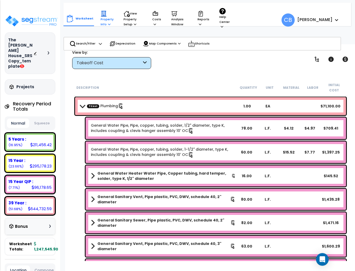
click at [107, 21] on p "Property Info" at bounding box center [107, 19] width 13 height 16
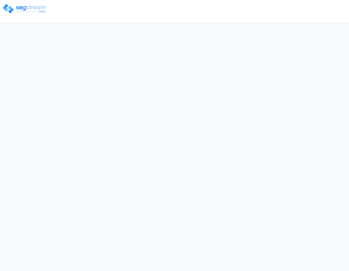
select select "2024"
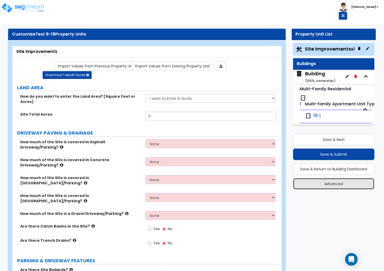
click at [319, 188] on button "Advanced" at bounding box center [334, 184] width 82 height 12
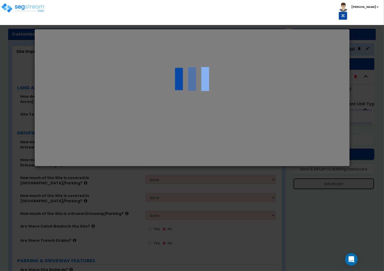
select select "CA"
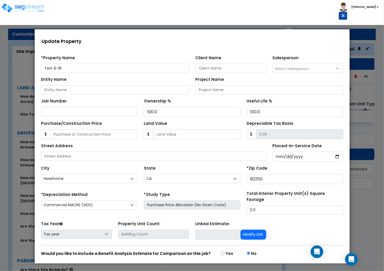
drag, startPoint x: 232, startPoint y: 9, endPoint x: 241, endPoint y: 14, distance: 10.1
click at [232, 9] on div "Toggle navigation Cherry Mae" at bounding box center [192, 10] width 384 height 20
click at [374, 204] on div at bounding box center [192, 146] width 384 height 250
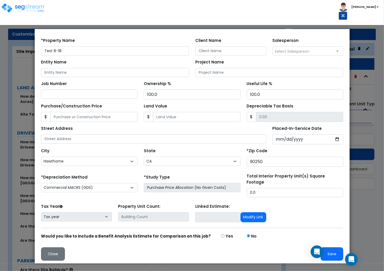
scroll to position [140, 0]
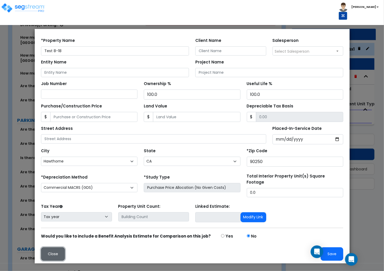
drag, startPoint x: 88, startPoint y: 283, endPoint x: 53, endPoint y: 254, distance: 45.4
click at [53, 254] on button "Close" at bounding box center [53, 253] width 24 height 13
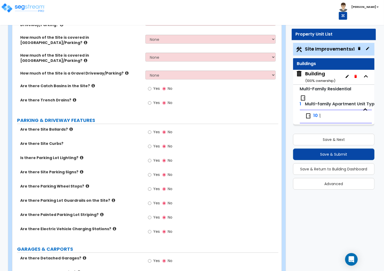
scroll to position [0, 0]
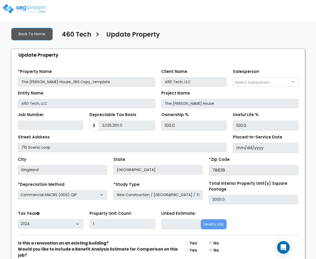
select select "2024"
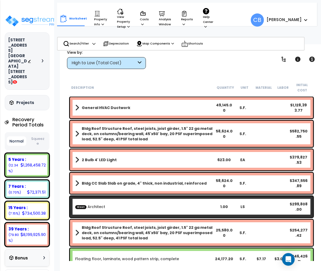
click at [84, 64] on div "High to Low (Total Cost)" at bounding box center [104, 63] width 65 height 6
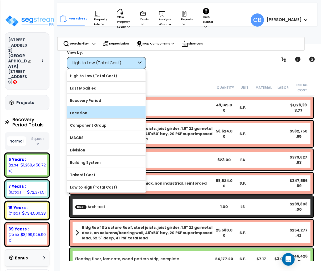
click at [98, 114] on label "Location" at bounding box center [106, 113] width 78 height 8
click at [0, 0] on input "Location" at bounding box center [0, 0] width 0 height 0
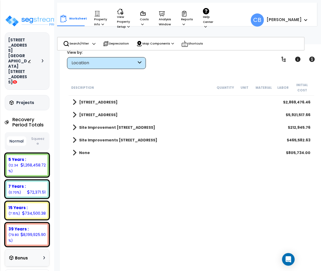
click at [94, 101] on b "[STREET_ADDRESS]" at bounding box center [98, 101] width 38 height 5
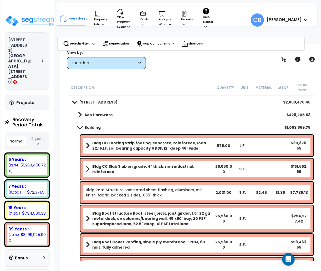
click at [42, 59] on icon at bounding box center [43, 60] width 2 height 3
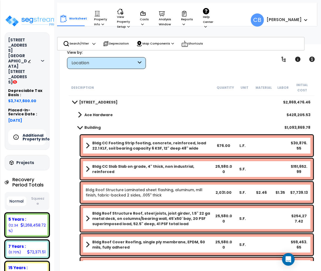
click at [42, 60] on icon at bounding box center [42, 61] width 3 height 2
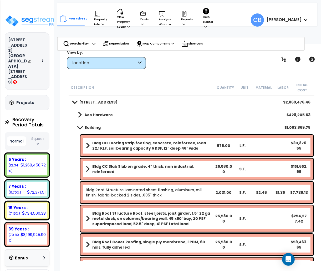
click at [92, 124] on link "Building" at bounding box center [87, 127] width 28 height 7
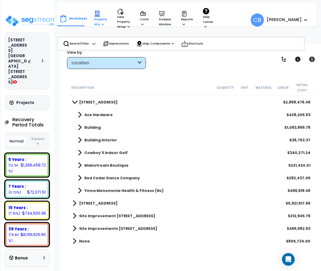
click at [95, 22] on p "Property Info" at bounding box center [100, 19] width 13 height 16
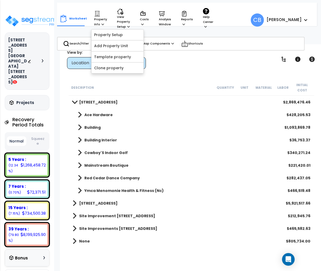
click at [93, 204] on b "[STREET_ADDRESS]" at bounding box center [98, 203] width 38 height 5
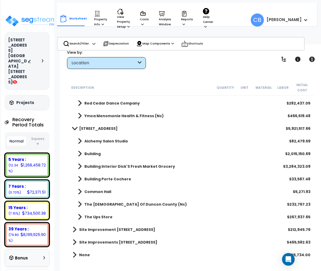
scroll to position [23, 0]
click at [88, 228] on b "Site Improvement [STREET_ADDRESS]" at bounding box center [117, 229] width 76 height 5
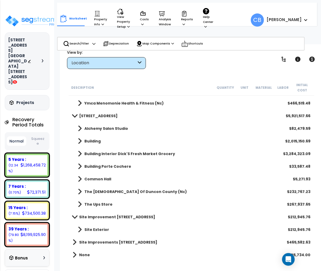
click at [78, 242] on link "Site Improvements [STREET_ADDRESS]" at bounding box center [115, 241] width 85 height 7
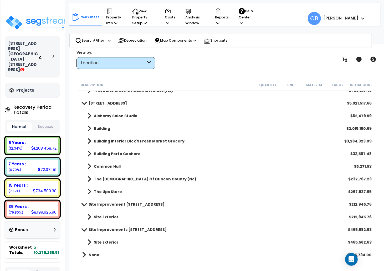
scroll to position [59, 0]
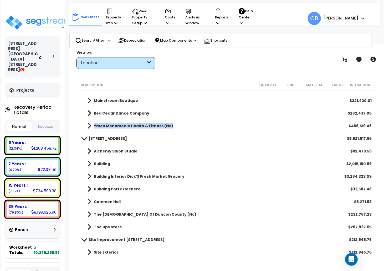
drag, startPoint x: 175, startPoint y: 126, endPoint x: 94, endPoint y: 126, distance: 81.1
click at [94, 126] on div "Ymca Menomonie Health & Fitness (Nc) $466,519.48" at bounding box center [226, 125] width 295 height 13
click at [31, 5] on div "1408 9th St E & 915 4th Ave E Depreciable Tax Basis : $3,747,600.00 Placed-In-S…" at bounding box center [32, 135] width 65 height 271
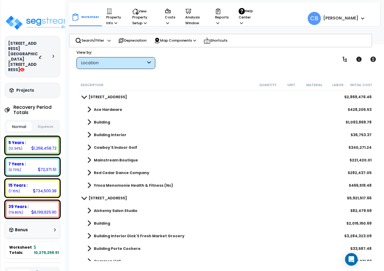
scroll to position [0, 0]
drag, startPoint x: 181, startPoint y: 185, endPoint x: 95, endPoint y: 188, distance: 85.8
click at [95, 188] on div "Ymca Menomonie Health & Fitness (Nc) $466,519.48" at bounding box center [226, 185] width 295 height 13
drag, startPoint x: 173, startPoint y: 184, endPoint x: 95, endPoint y: 188, distance: 78.3
click at [95, 188] on div "Ymca Menomonie Health & Fitness (Nc) $466,519.48" at bounding box center [226, 185] width 295 height 13
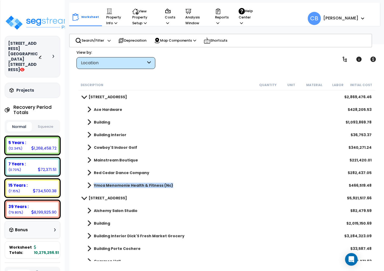
scroll to position [35, 0]
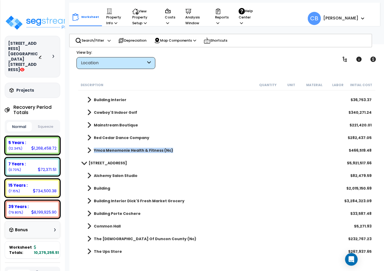
click at [179, 153] on div "Ymca Menomonie Health & Fitness (Nc) $466,519.48" at bounding box center [226, 150] width 295 height 13
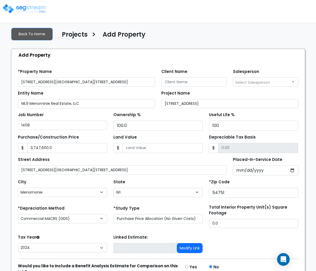
select select "Menomonie"
select select "WI"
select select "2024"
click at [192, 247] on button "Modify Link" at bounding box center [190, 248] width 26 height 10
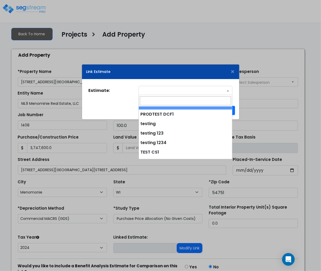
click at [186, 93] on span at bounding box center [186, 90] width 94 height 9
click at [229, 71] on div "Link Estimate ×" at bounding box center [160, 71] width 157 height 15
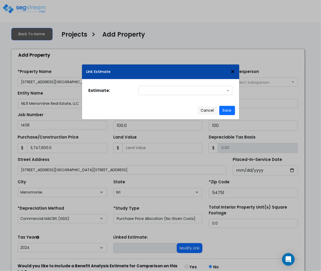
click at [233, 71] on span "×" at bounding box center [233, 71] width 4 height 9
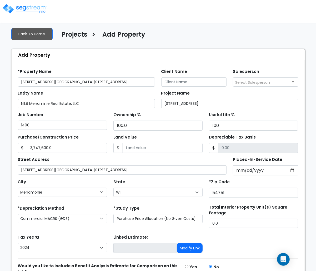
scroll to position [32, 0]
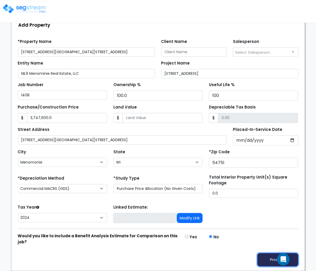
click at [263, 259] on button "Proceed" at bounding box center [277, 259] width 41 height 13
type input "3747600"
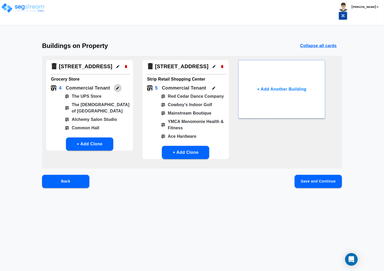
click at [118, 88] on icon "button" at bounding box center [118, 88] width 4 height 4
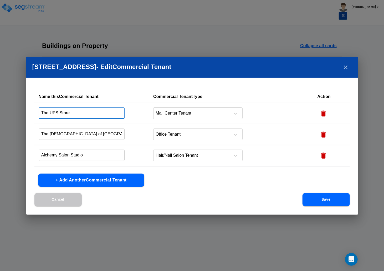
click at [90, 114] on input "The UPS Store" at bounding box center [82, 112] width 86 height 11
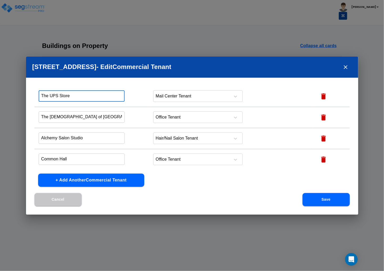
click at [5, 146] on div "[STREET_ADDRESS] - Edit Commercial Tenant Name this Commercial Tenant Commercia…" at bounding box center [192, 135] width 384 height 271
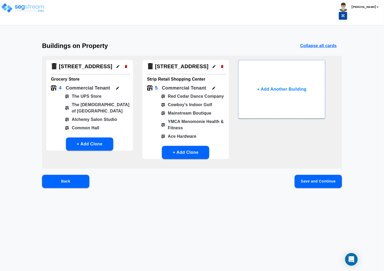
click at [214, 85] on button "button" at bounding box center [214, 88] width 8 height 8
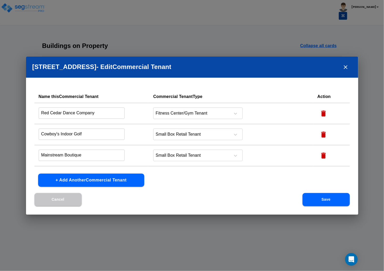
scroll to position [38, 0]
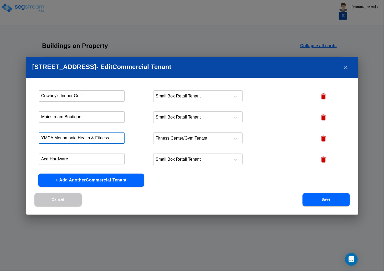
click at [99, 137] on input "YMCA Menomonie Health & Fitness" at bounding box center [82, 137] width 86 height 11
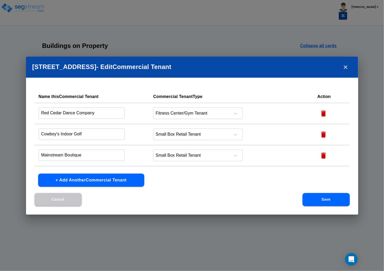
click at [321, 71] on button "close" at bounding box center [346, 67] width 13 height 13
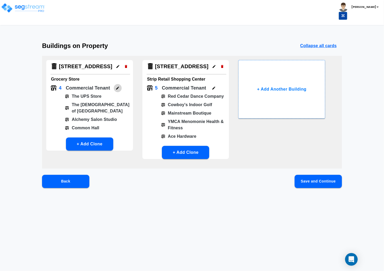
click at [118, 88] on icon "button" at bounding box center [118, 88] width 4 height 4
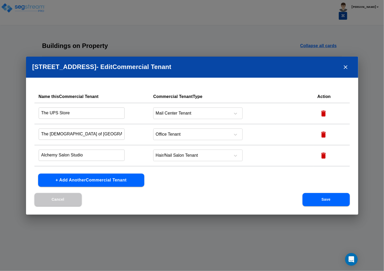
click at [321, 64] on icon "close" at bounding box center [346, 67] width 6 height 6
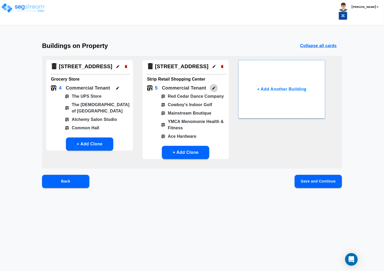
click at [212, 88] on button "button" at bounding box center [214, 88] width 8 height 8
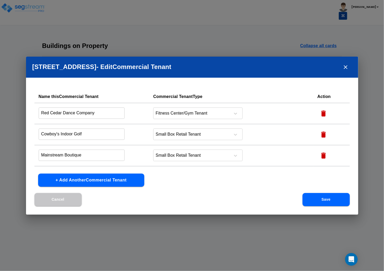
scroll to position [38, 0]
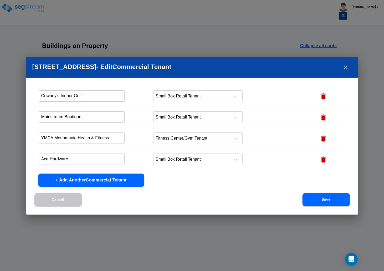
click at [95, 81] on input "YMCA Menomonie Health & Fitness" at bounding box center [82, 74] width 86 height 11
click at [95, 141] on input "YMCA Menomonie Health & Fitness" at bounding box center [82, 137] width 86 height 11
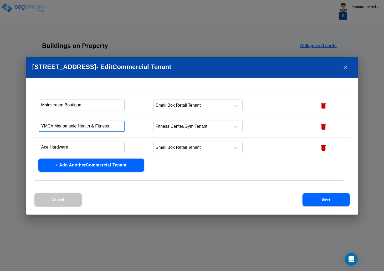
scroll to position [0, 0]
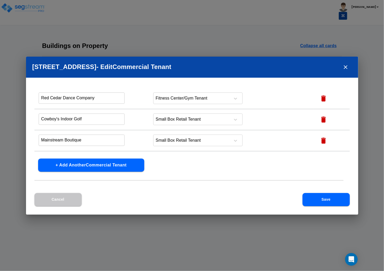
click at [321, 67] on button "close" at bounding box center [346, 67] width 13 height 13
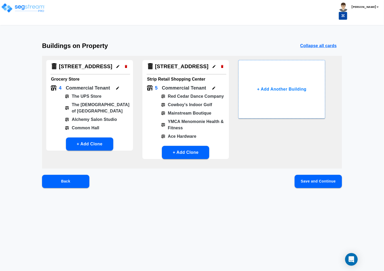
click at [119, 88] on icon "button" at bounding box center [118, 88] width 4 height 4
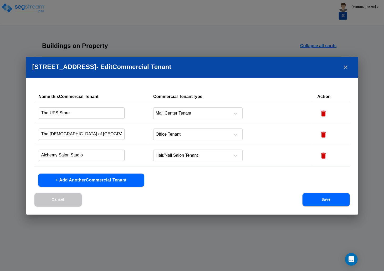
click at [87, 111] on input "The UPS Store" at bounding box center [82, 112] width 86 height 11
click at [83, 148] on td "Alchemy Salon Studio ​" at bounding box center [91, 155] width 115 height 21
click at [321, 66] on div "[STREET_ADDRESS] - Edit Commercial Tenant Name this Commercial Tenant Commercia…" at bounding box center [192, 135] width 384 height 271
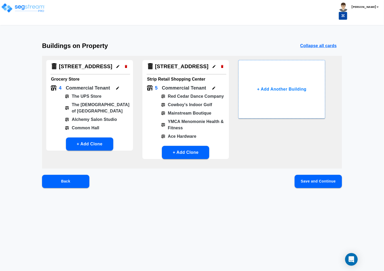
click at [214, 87] on icon "button" at bounding box center [214, 88] width 4 height 4
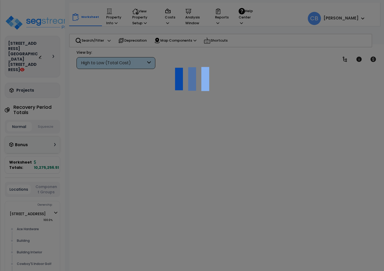
scroll to position [23, 0]
